Goal: Task Accomplishment & Management: Use online tool/utility

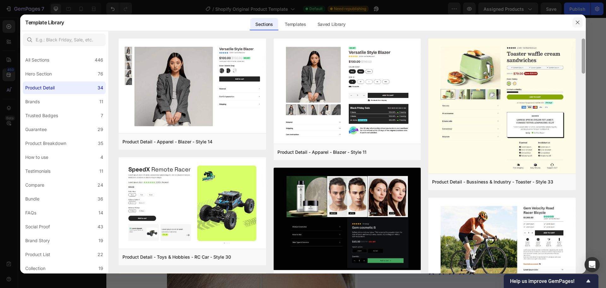
drag, startPoint x: 584, startPoint y: 124, endPoint x: 577, endPoint y: 25, distance: 99.1
click at [577, 25] on div "Template Library Sections Templates Existing pages Saved Library Templates Save…" at bounding box center [303, 144] width 566 height 259
click at [577, 26] on button "button" at bounding box center [578, 22] width 10 height 10
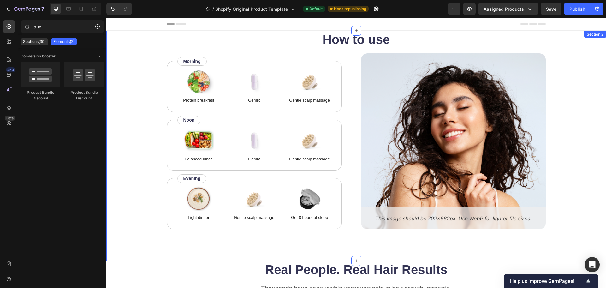
click at [549, 49] on div "How to use Heading Image Protein breakfast Text Block Image Gemix Text Block Im…" at bounding box center [356, 130] width 449 height 199
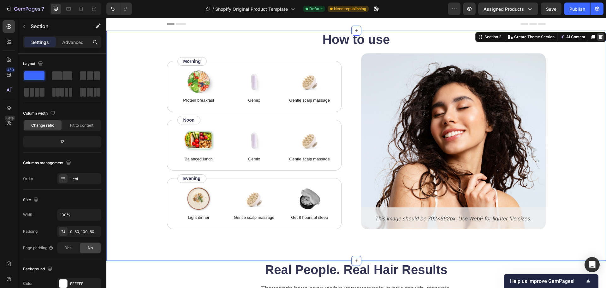
click at [599, 37] on icon at bounding box center [601, 37] width 4 height 4
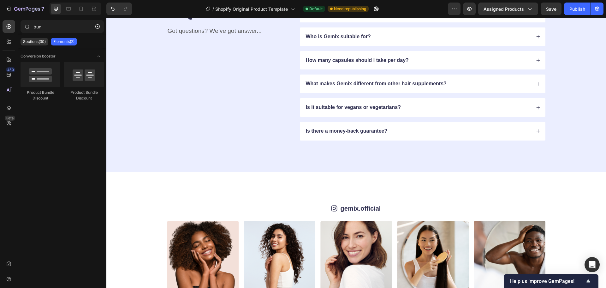
scroll to position [414, 0]
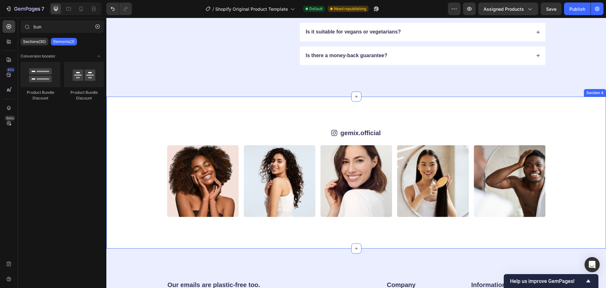
click at [545, 101] on div "Icon gemix.official Text Block Row Image Image Image Image Image Image Image Im…" at bounding box center [356, 173] width 500 height 152
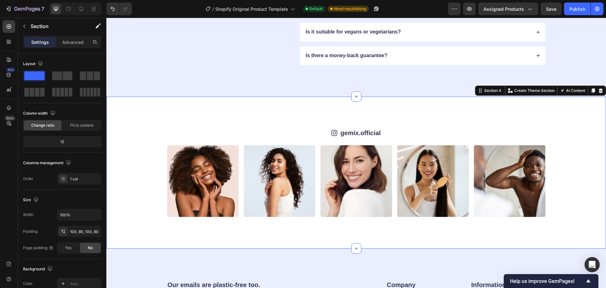
click at [597, 92] on div at bounding box center [601, 91] width 8 height 8
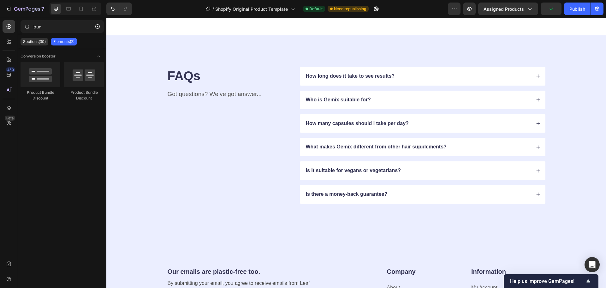
scroll to position [0, 0]
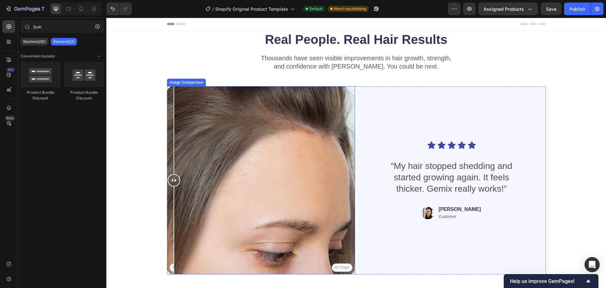
drag, startPoint x: 261, startPoint y: 178, endPoint x: 164, endPoint y: 223, distance: 107.0
click at [164, 223] on div "Real People. Real Hair Results Heading Thousands have seen visible improvements…" at bounding box center [356, 155] width 449 height 249
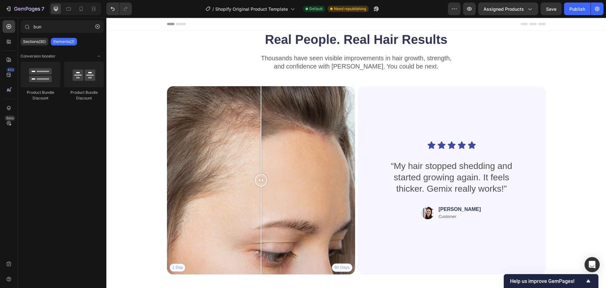
scroll to position [168, 0]
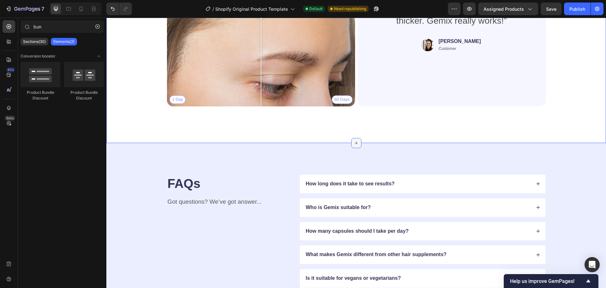
click at [356, 140] on div at bounding box center [356, 143] width 10 height 10
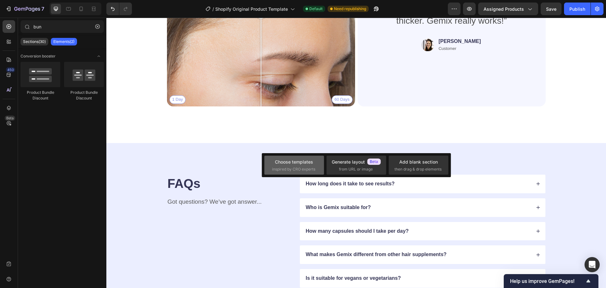
click at [310, 167] on span "inspired by CRO experts" at bounding box center [293, 169] width 43 height 6
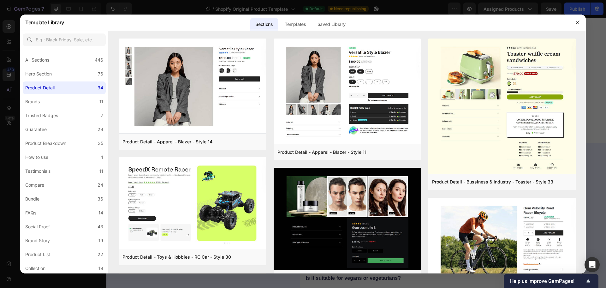
drag, startPoint x: 585, startPoint y: 93, endPoint x: 585, endPoint y: 118, distance: 24.9
click at [585, 118] on div "Product Detail - Apparel - Blazer - Style 14 Add to page Preview Product Detail…" at bounding box center [347, 156] width 477 height 235
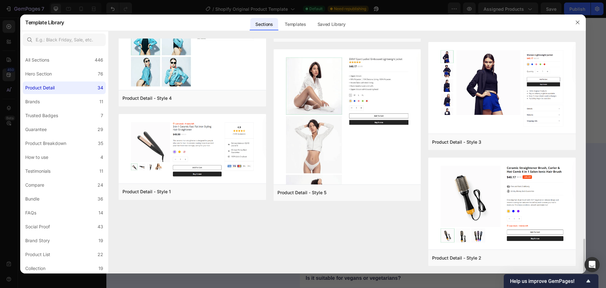
scroll to position [1327, 0]
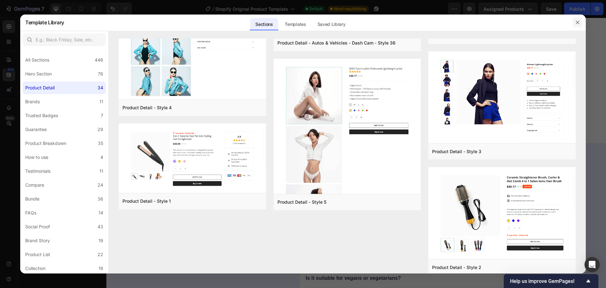
click at [577, 23] on icon "button" at bounding box center [577, 22] width 3 height 3
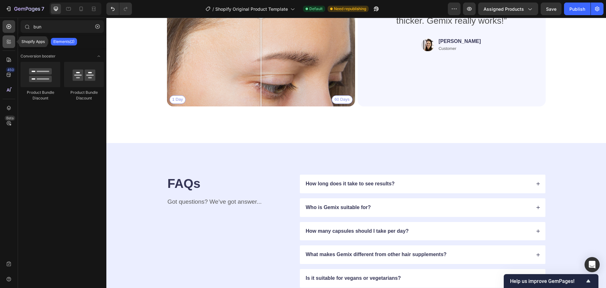
click at [7, 45] on div at bounding box center [9, 41] width 13 height 13
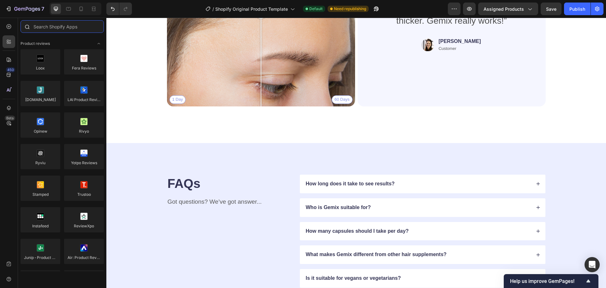
click at [62, 30] on input "text" at bounding box center [62, 26] width 83 height 13
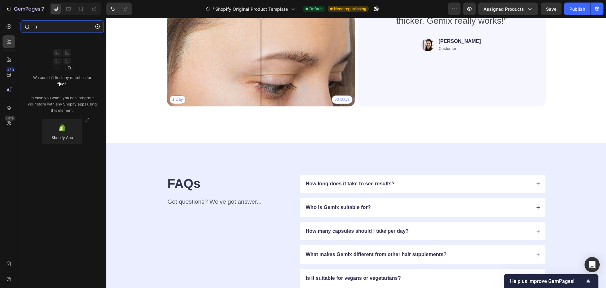
type input "j"
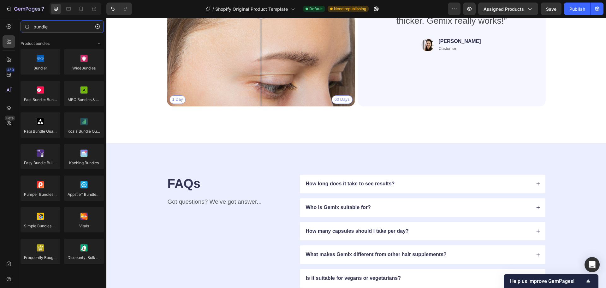
type input "bundle"
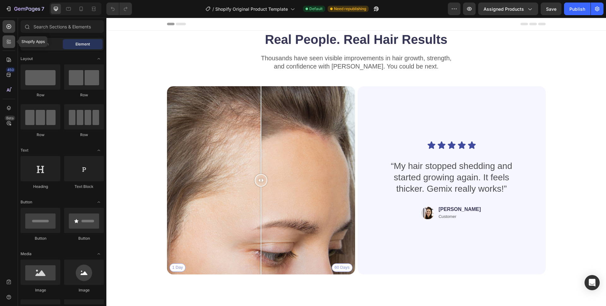
click at [10, 41] on icon at bounding box center [10, 41] width 2 height 2
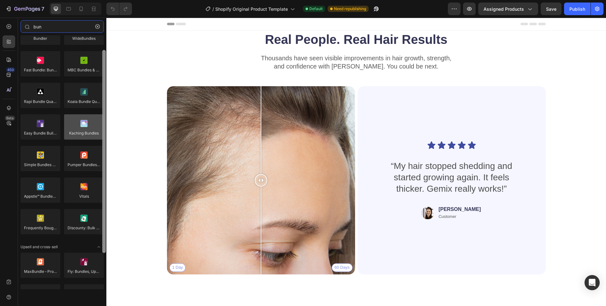
scroll to position [33, 0]
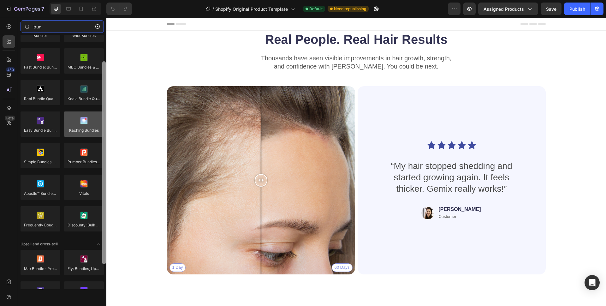
drag, startPoint x: 105, startPoint y: 86, endPoint x: 99, endPoint y: 112, distance: 27.1
click at [99, 112] on div "Product bundles Bundler WideBundles Fast Bundle: Bundles Discounts MBC Bundles …" at bounding box center [62, 162] width 88 height 254
type input "bun"
click at [91, 123] on div at bounding box center [84, 123] width 40 height 25
drag, startPoint x: 91, startPoint y: 123, endPoint x: 87, endPoint y: 126, distance: 4.7
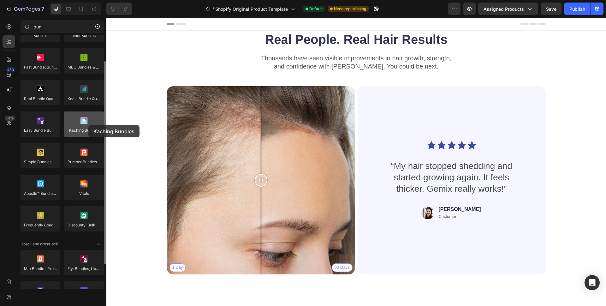
click at [88, 126] on div at bounding box center [84, 123] width 40 height 25
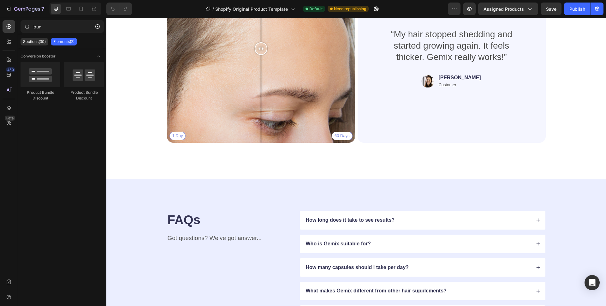
scroll to position [147, 0]
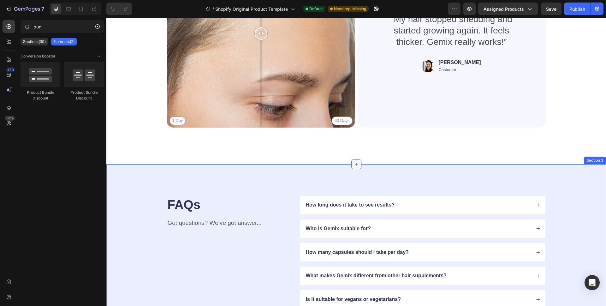
click at [351, 166] on div at bounding box center [356, 164] width 10 height 10
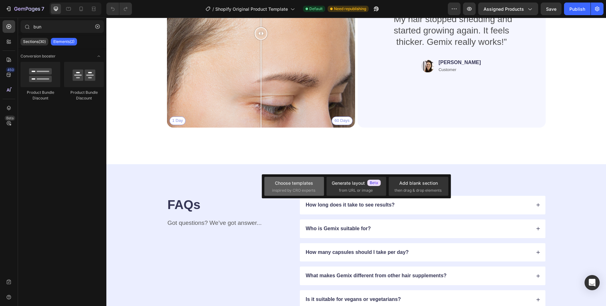
click at [307, 190] on span "inspired by CRO experts" at bounding box center [293, 191] width 43 height 6
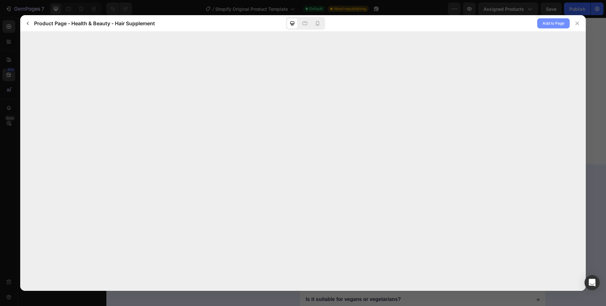
click at [549, 25] on span "Add to Page" at bounding box center [554, 24] width 22 height 8
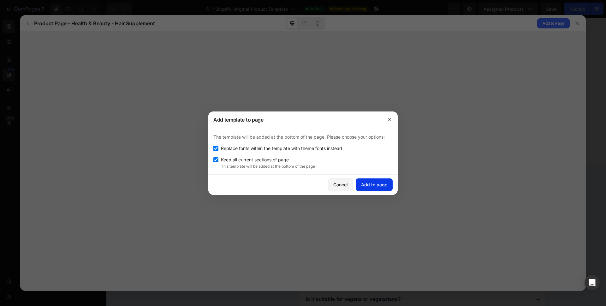
click at [374, 191] on div "Cancel Add to page" at bounding box center [302, 185] width 189 height 20
click at [372, 187] on div "Add to page" at bounding box center [374, 184] width 26 height 7
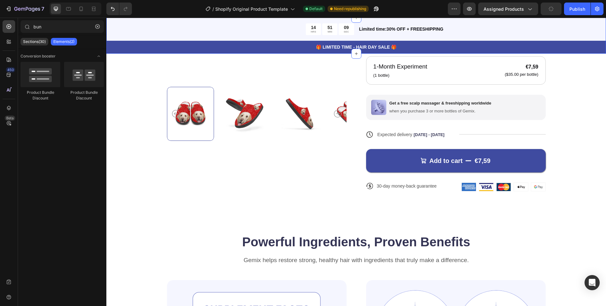
scroll to position [331, 0]
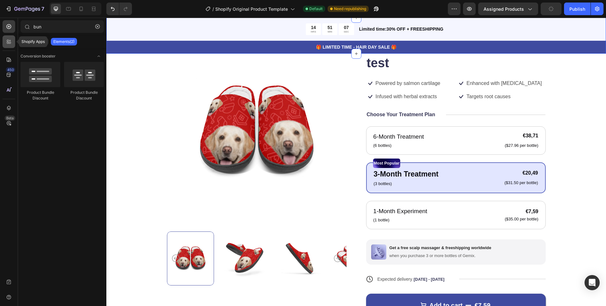
click at [9, 44] on icon at bounding box center [9, 42] width 6 height 6
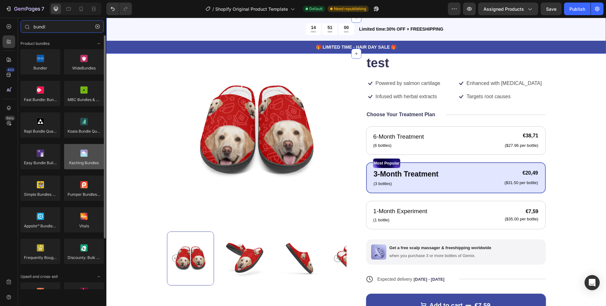
type input "bundl"
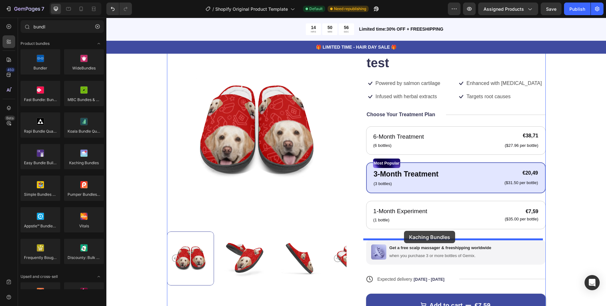
drag, startPoint x: 190, startPoint y: 176, endPoint x: 404, endPoint y: 231, distance: 220.8
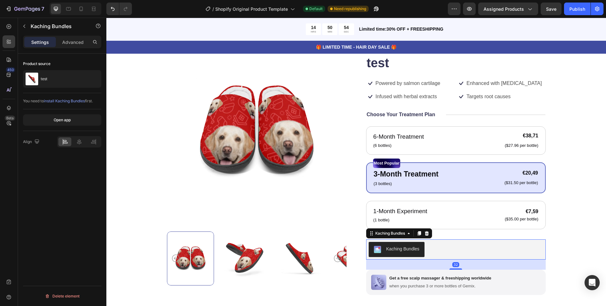
click at [405, 254] on button "Kaching Bundles" at bounding box center [397, 249] width 56 height 15
click at [48, 78] on div "test" at bounding box center [62, 79] width 78 height 18
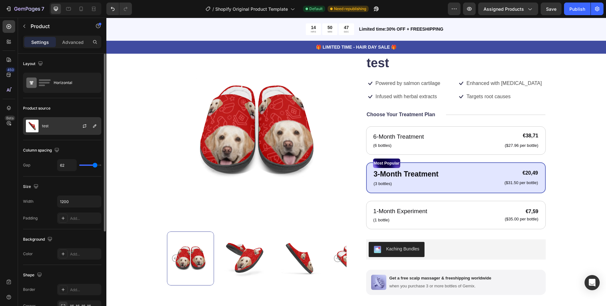
click at [42, 130] on div "test" at bounding box center [62, 126] width 78 height 18
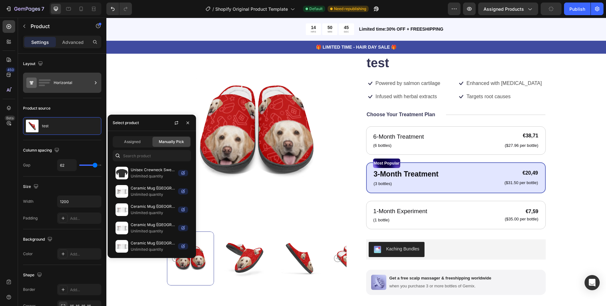
click at [52, 87] on div "Horizontal" at bounding box center [62, 83] width 78 height 20
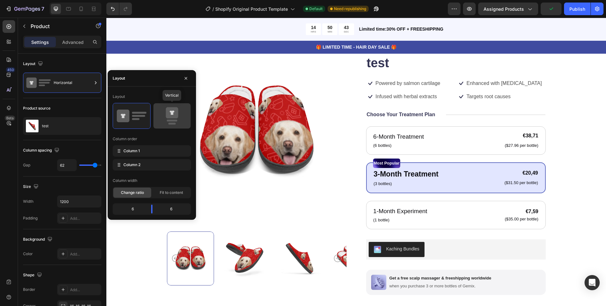
click at [188, 112] on div at bounding box center [171, 115] width 37 height 25
type input "0"
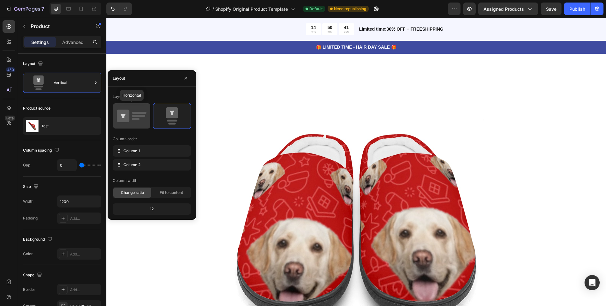
click at [134, 117] on icon at bounding box center [132, 116] width 30 height 18
type input "62"
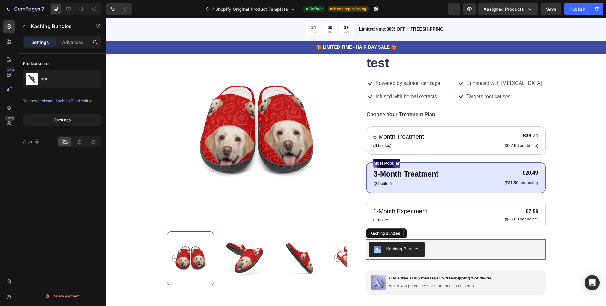
click at [403, 246] on div "Kaching Bundles" at bounding box center [403, 249] width 33 height 7
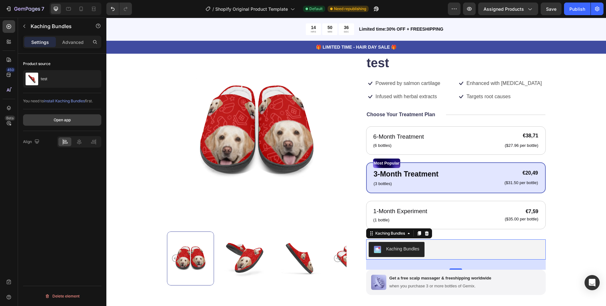
click at [71, 124] on button "Open app" at bounding box center [62, 119] width 78 height 11
click at [58, 43] on div "Advanced" at bounding box center [73, 42] width 32 height 10
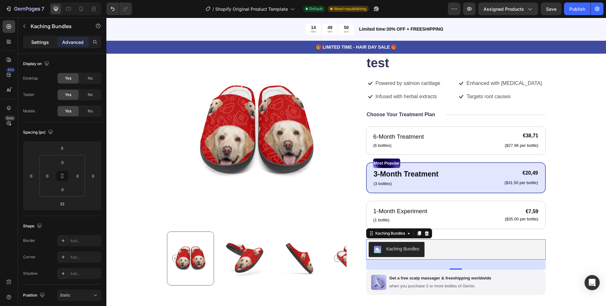
click at [46, 44] on p "Settings" at bounding box center [40, 42] width 18 height 7
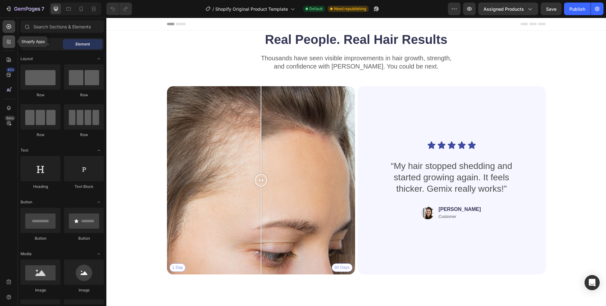
click at [12, 42] on icon at bounding box center [9, 42] width 6 height 6
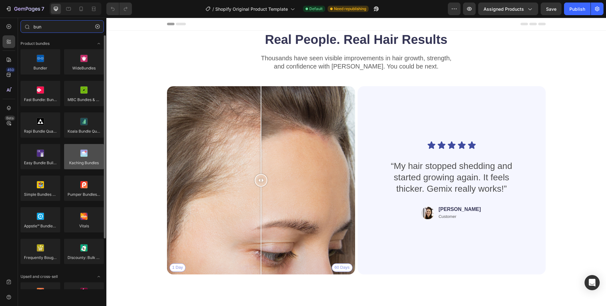
type input "bun"
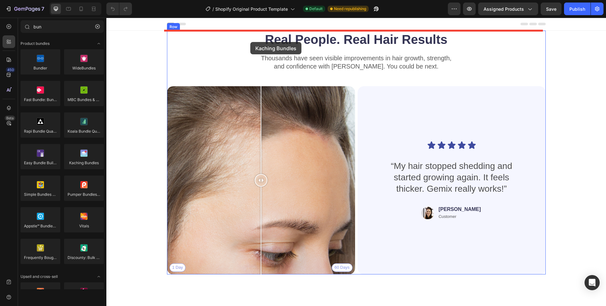
drag, startPoint x: 201, startPoint y: 173, endPoint x: 250, endPoint y: 42, distance: 139.8
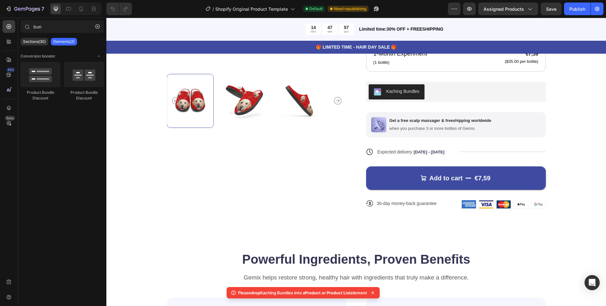
scroll to position [452, 0]
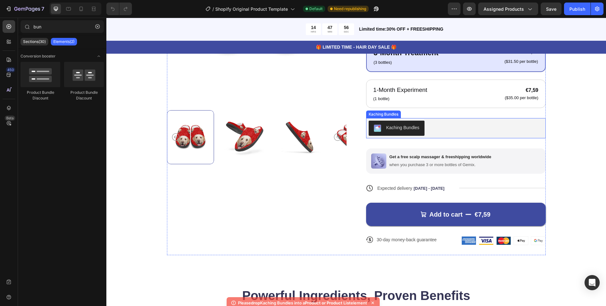
click at [430, 133] on div "Kaching Bundles" at bounding box center [456, 128] width 175 height 15
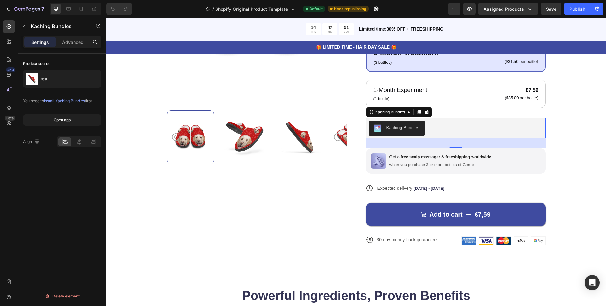
click at [72, 48] on div "Settings Advanced" at bounding box center [62, 45] width 88 height 18
click at [81, 144] on icon at bounding box center [79, 142] width 6 height 6
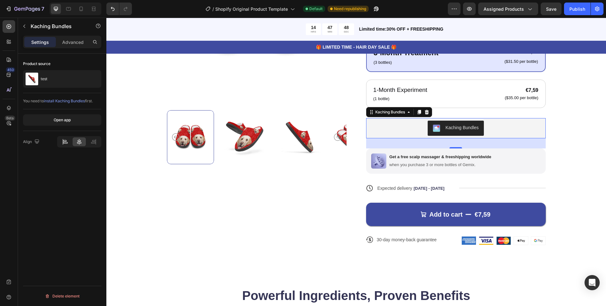
click at [69, 143] on div at bounding box center [64, 141] width 13 height 9
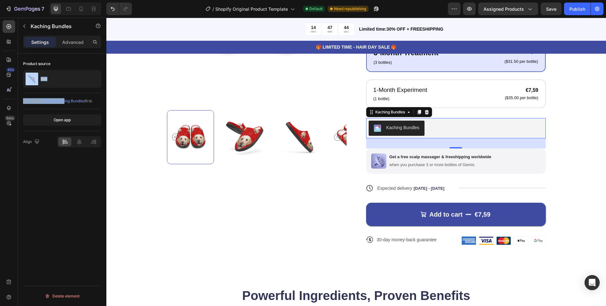
drag, startPoint x: 39, startPoint y: 82, endPoint x: 66, endPoint y: 99, distance: 31.3
click at [66, 99] on div "Product source test You need to install Kaching Bundles first. Open app Align" at bounding box center [62, 103] width 78 height 99
click at [66, 99] on span "install Kaching Bundles" at bounding box center [64, 101] width 41 height 5
click at [56, 79] on div "test" at bounding box center [62, 79] width 78 height 18
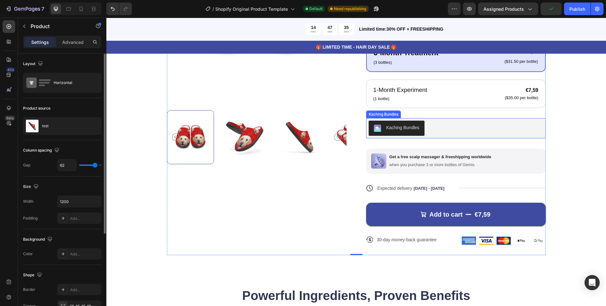
click at [448, 124] on div "Kaching Bundles" at bounding box center [456, 128] width 175 height 15
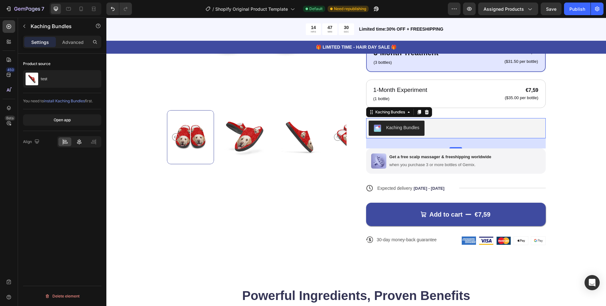
click at [77, 141] on icon at bounding box center [79, 142] width 6 height 6
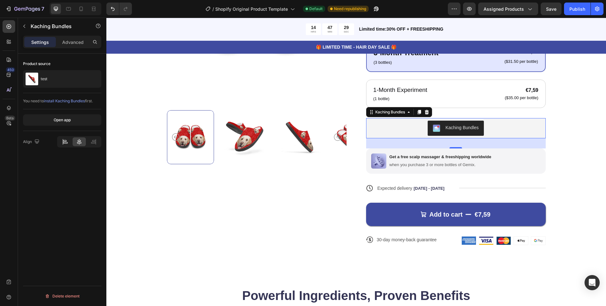
click at [66, 141] on icon at bounding box center [65, 142] width 6 height 6
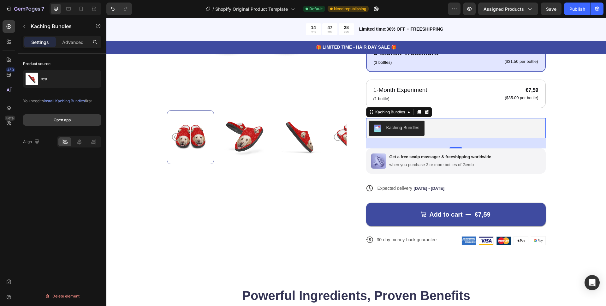
click at [66, 118] on div "Open app" at bounding box center [62, 120] width 17 height 6
click at [27, 11] on icon "button" at bounding box center [27, 9] width 26 height 5
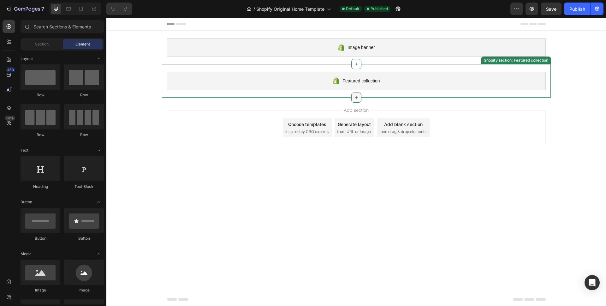
click at [356, 93] on div at bounding box center [356, 98] width 10 height 10
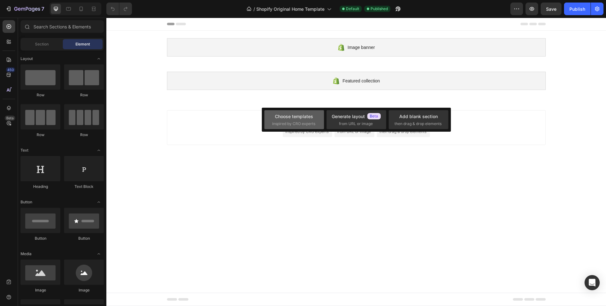
click at [309, 121] on span "inspired by CRO experts" at bounding box center [293, 124] width 43 height 6
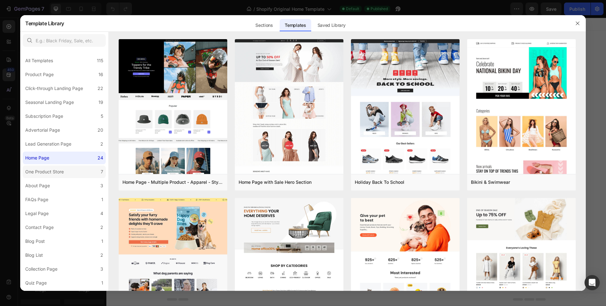
click at [80, 171] on label "One Product Store 7" at bounding box center [64, 171] width 83 height 13
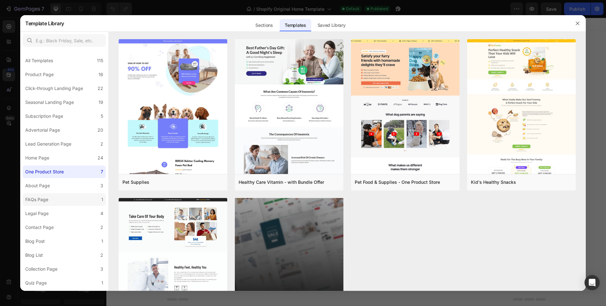
click at [65, 197] on label "FAQs Page 1" at bounding box center [64, 199] width 83 height 13
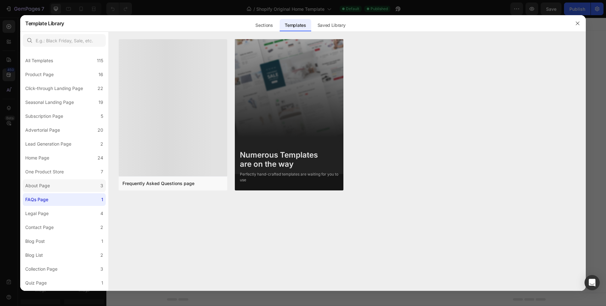
click at [64, 187] on label "About Page 3" at bounding box center [64, 185] width 83 height 13
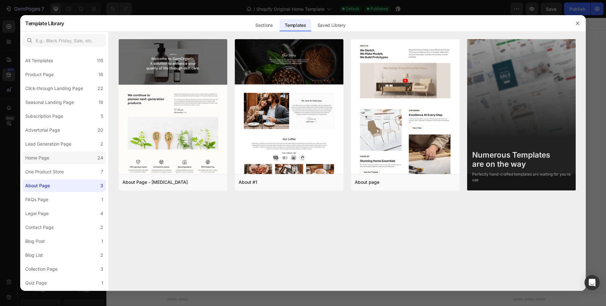
click at [55, 156] on label "Home Page 24" at bounding box center [64, 158] width 83 height 13
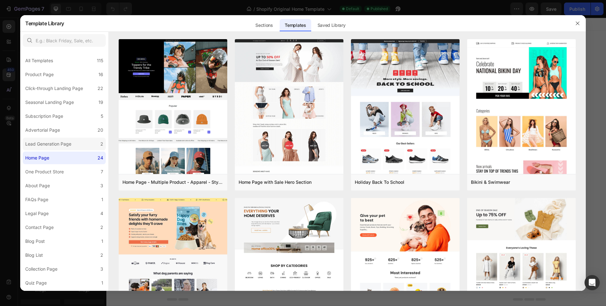
click at [84, 146] on label "Lead Generation Page 2" at bounding box center [64, 144] width 83 height 13
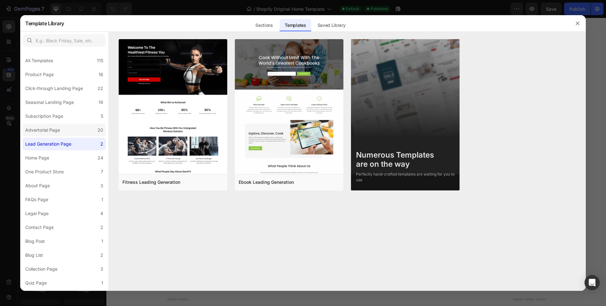
click at [72, 126] on label "Advertorial Page 20" at bounding box center [64, 130] width 83 height 13
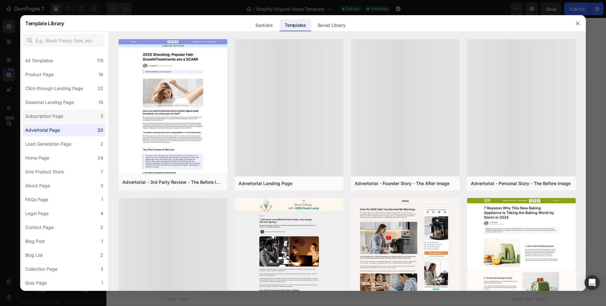
click at [71, 119] on label "Subscription Page 5" at bounding box center [64, 116] width 83 height 13
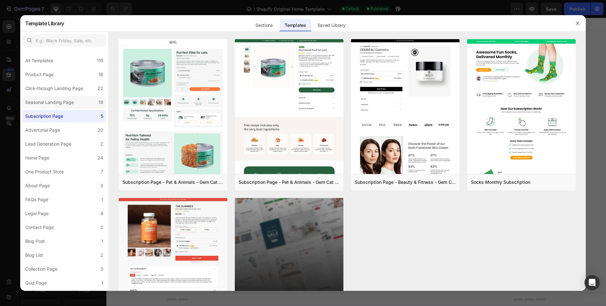
click at [62, 103] on div "Seasonal Landing Page" at bounding box center [49, 103] width 49 height 8
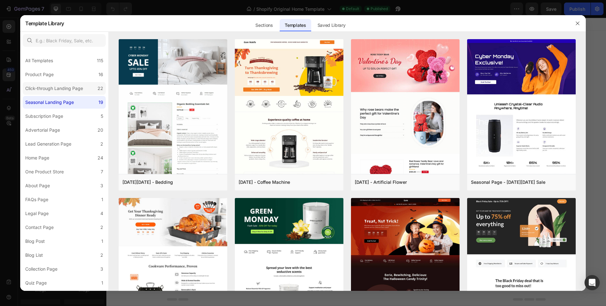
click at [64, 94] on label "Click-through Landing Page 22" at bounding box center [64, 88] width 83 height 13
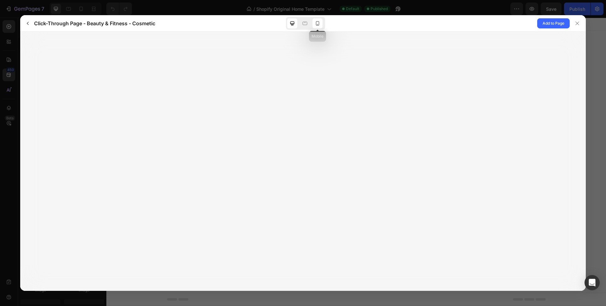
click at [317, 26] on icon at bounding box center [318, 23] width 6 height 6
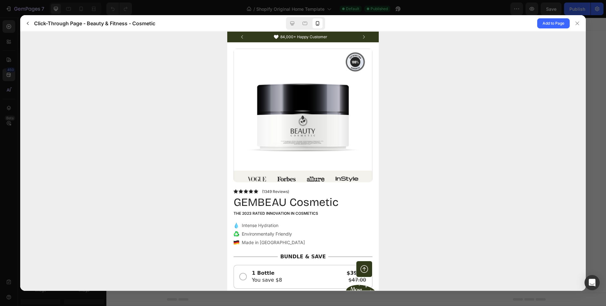
drag, startPoint x: 606, startPoint y: 81, endPoint x: 377, endPoint y: 71, distance: 229.5
click at [341, 175] on img at bounding box center [303, 118] width 139 height 139
click at [291, 23] on icon at bounding box center [293, 23] width 4 height 4
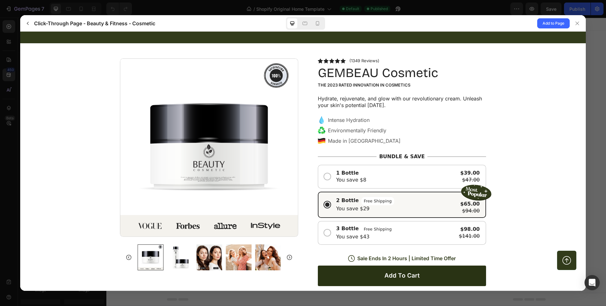
click at [215, 251] on div at bounding box center [209, 257] width 26 height 26
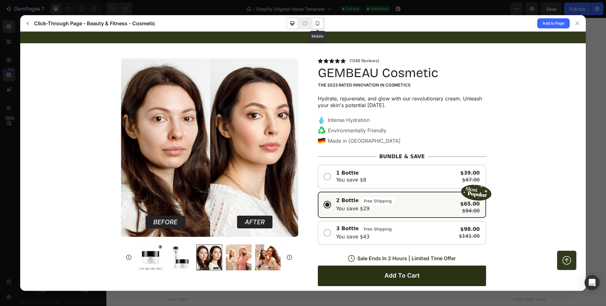
click at [317, 22] on icon at bounding box center [318, 23] width 6 height 6
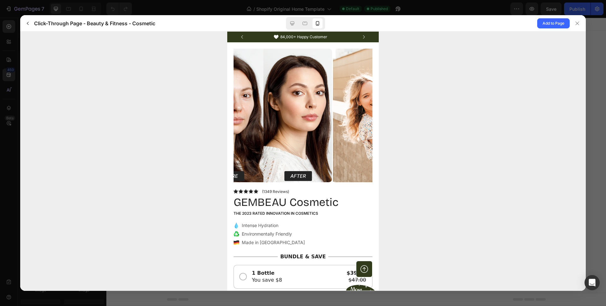
drag, startPoint x: 335, startPoint y: 106, endPoint x: 278, endPoint y: 117, distance: 58.7
click at [278, 117] on img at bounding box center [262, 118] width 139 height 139
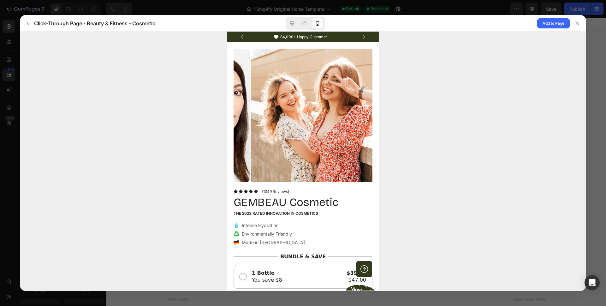
drag, startPoint x: 313, startPoint y: 128, endPoint x: 277, endPoint y: 136, distance: 36.6
click at [286, 133] on img at bounding box center [319, 118] width 139 height 139
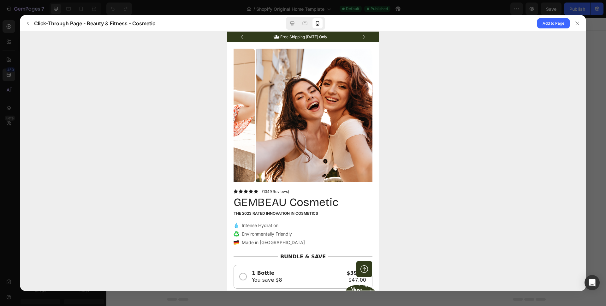
drag, startPoint x: 325, startPoint y: 144, endPoint x: 308, endPoint y: 144, distance: 17.4
click at [324, 144] on img at bounding box center [324, 118] width 139 height 139
drag, startPoint x: 308, startPoint y: 144, endPoint x: 277, endPoint y: 145, distance: 31.3
click at [283, 145] on img at bounding box center [324, 118] width 139 height 139
drag, startPoint x: 332, startPoint y: 150, endPoint x: 250, endPoint y: 142, distance: 82.5
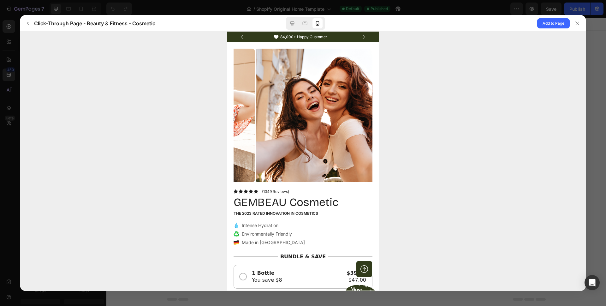
click at [280, 144] on img at bounding box center [324, 118] width 139 height 139
click at [292, 24] on icon at bounding box center [293, 23] width 4 height 4
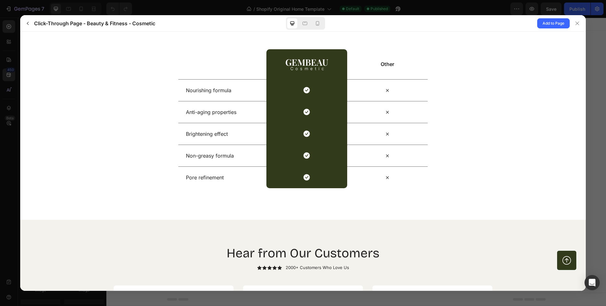
scroll to position [1379, 0]
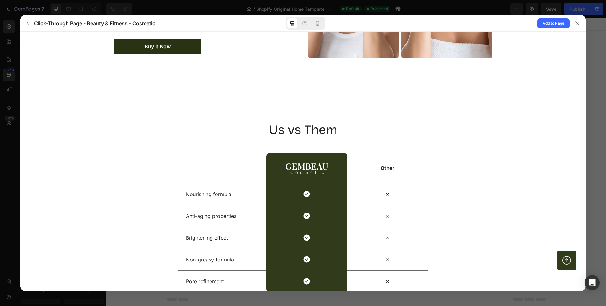
drag, startPoint x: 582, startPoint y: 59, endPoint x: 622, endPoint y: 257, distance: 202.0
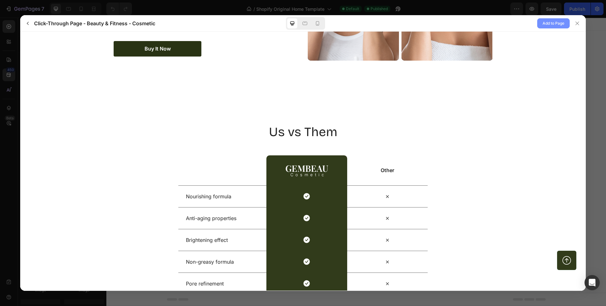
click at [549, 25] on span "Add to Page" at bounding box center [554, 24] width 22 height 8
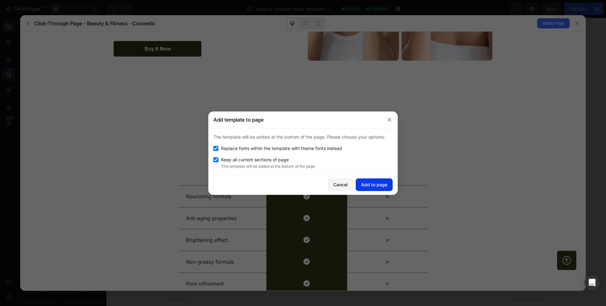
click at [371, 189] on button "Add to page" at bounding box center [374, 184] width 37 height 13
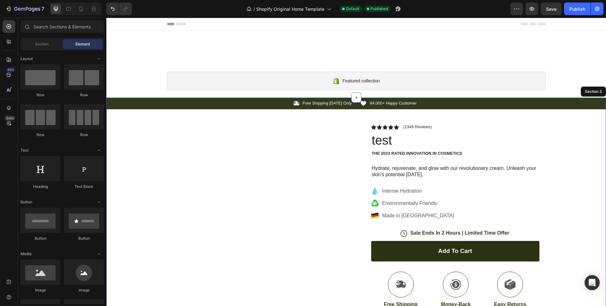
scroll to position [80, 0]
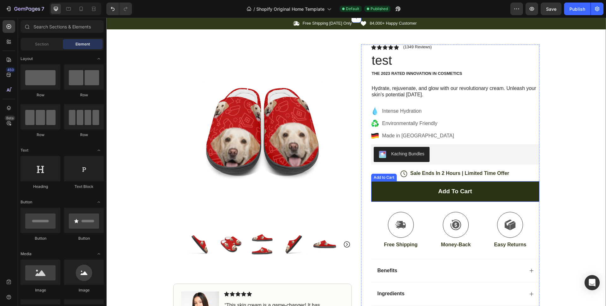
click at [435, 157] on div "Kaching Bundles" at bounding box center [455, 154] width 163 height 15
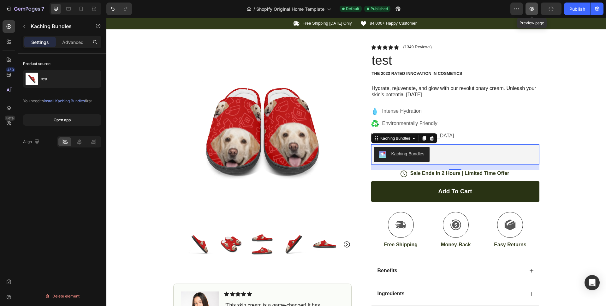
click at [533, 11] on icon "button" at bounding box center [532, 9] width 6 height 6
click at [547, 13] on button "Save" at bounding box center [551, 9] width 21 height 13
click at [533, 10] on icon "button" at bounding box center [532, 9] width 5 height 4
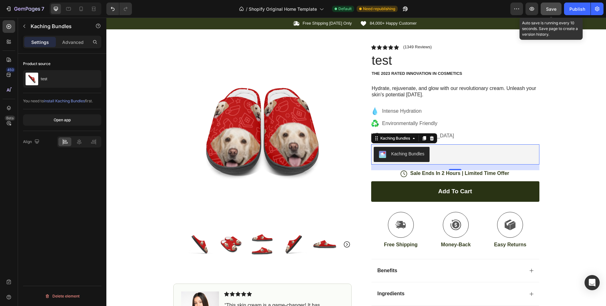
click at [546, 12] on button "Save" at bounding box center [551, 9] width 21 height 13
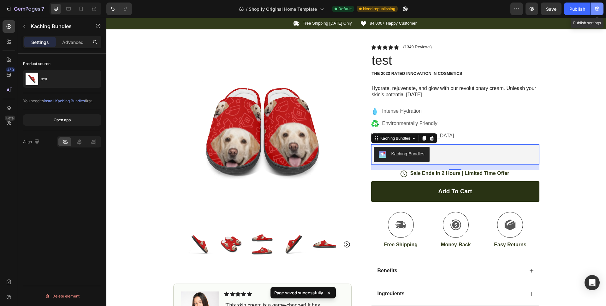
click at [592, 13] on button "button" at bounding box center [597, 9] width 13 height 13
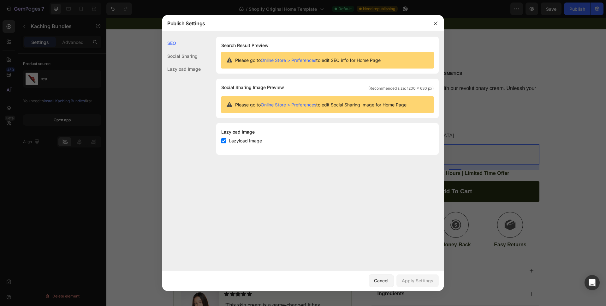
click at [457, 89] on div at bounding box center [303, 153] width 606 height 306
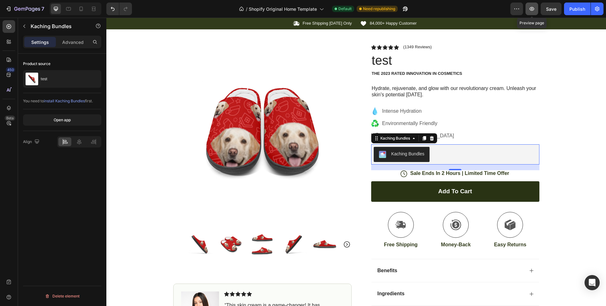
click at [533, 12] on button "button" at bounding box center [532, 9] width 13 height 13
click at [55, 99] on span "install Kaching Bundles" at bounding box center [64, 101] width 41 height 5
